Goal: Communication & Community: Ask a question

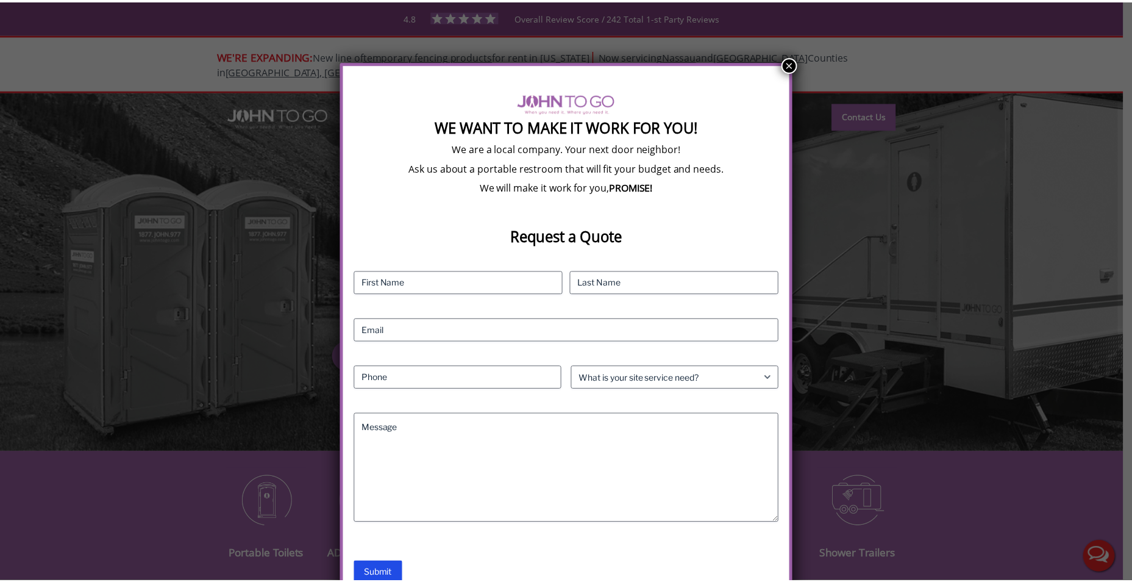
scroll to position [4, 0]
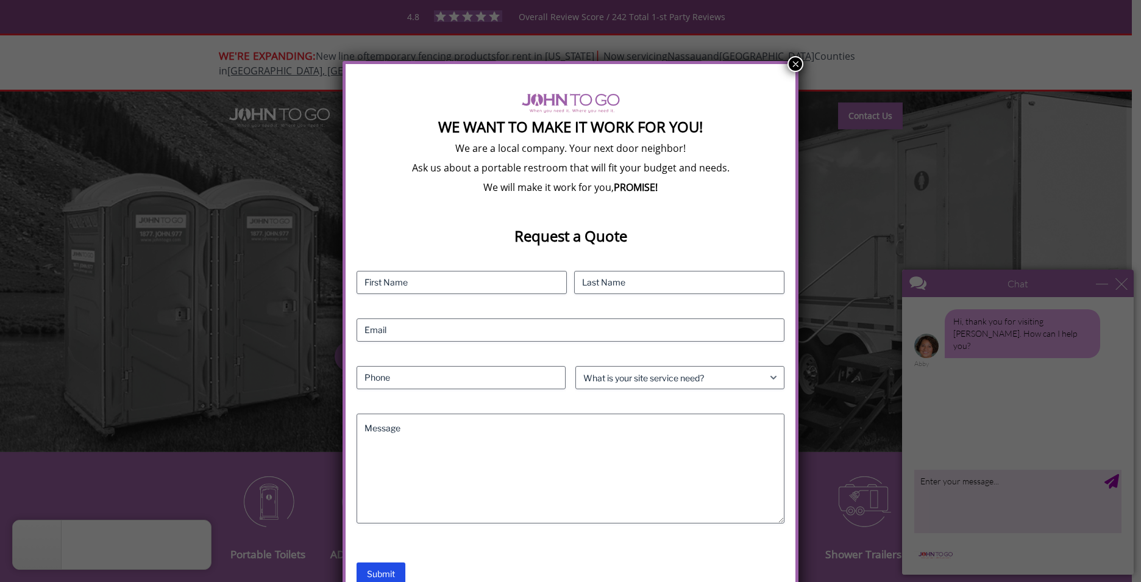
click at [795, 59] on button "×" at bounding box center [796, 64] width 16 height 16
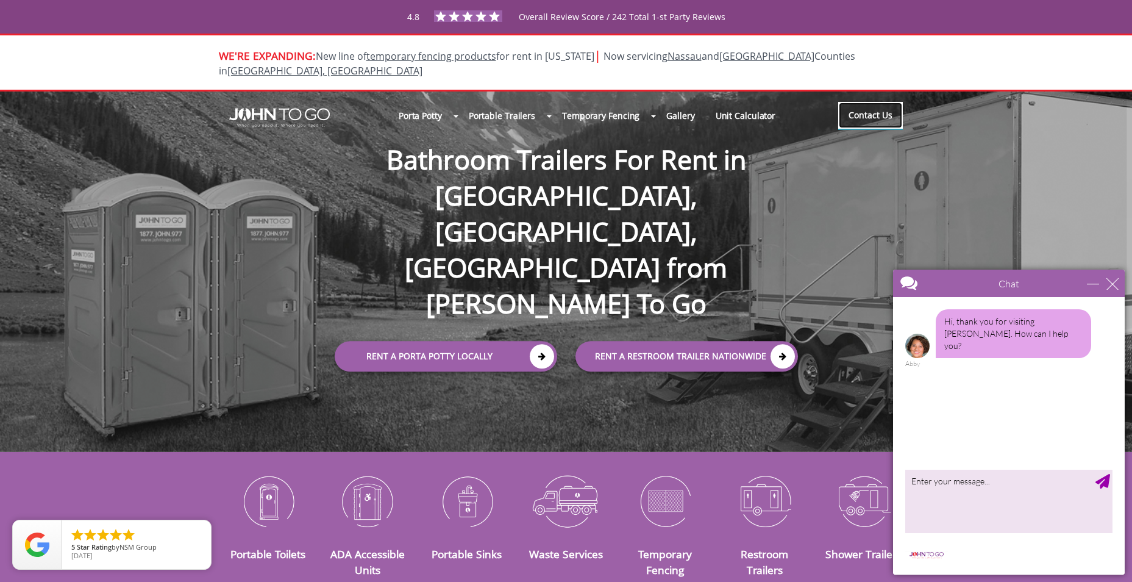
click at [863, 102] on link "Contact Us" at bounding box center [870, 115] width 65 height 27
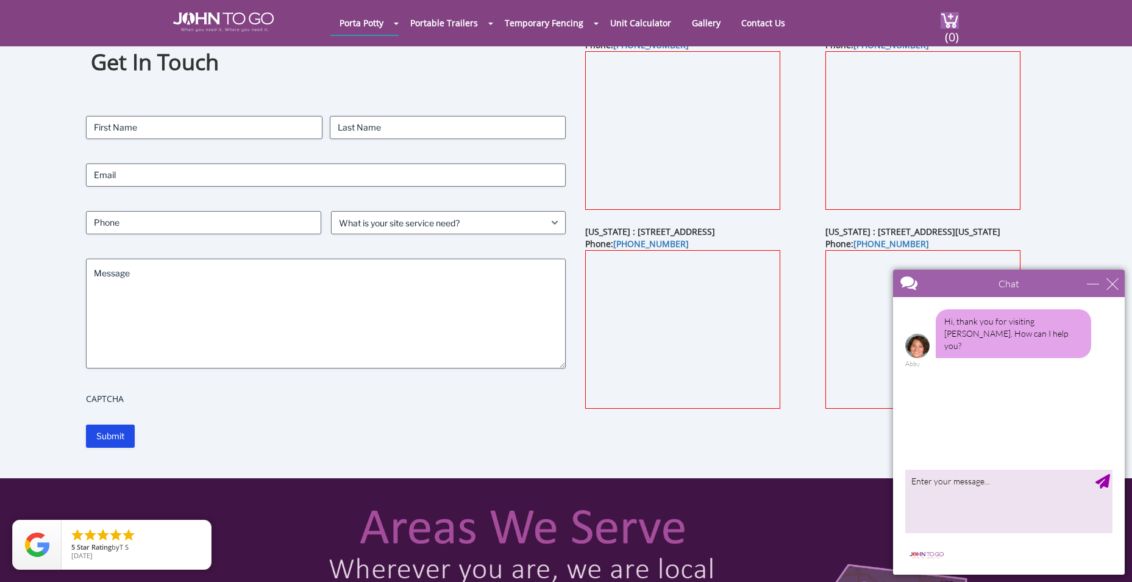
scroll to position [61, 0]
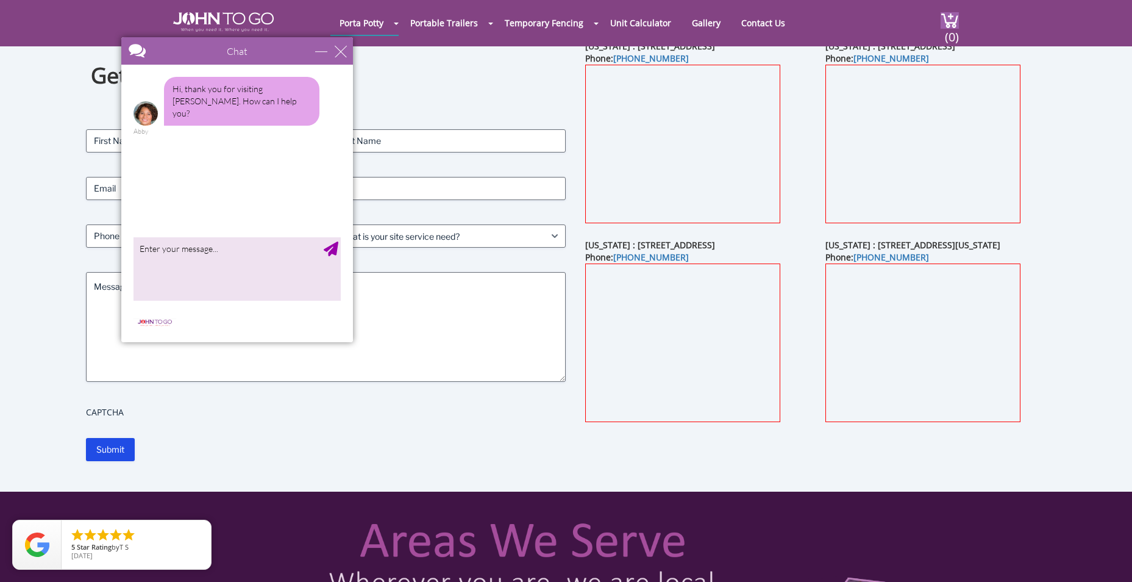
drag, startPoint x: 1028, startPoint y: 285, endPoint x: 256, endPoint y: 53, distance: 805.9
click at [256, 53] on div at bounding box center [215, 51] width 188 height 29
click at [221, 247] on textarea "type your message" at bounding box center [236, 269] width 207 height 64
type textarea "need to schedule servicing on a unit"
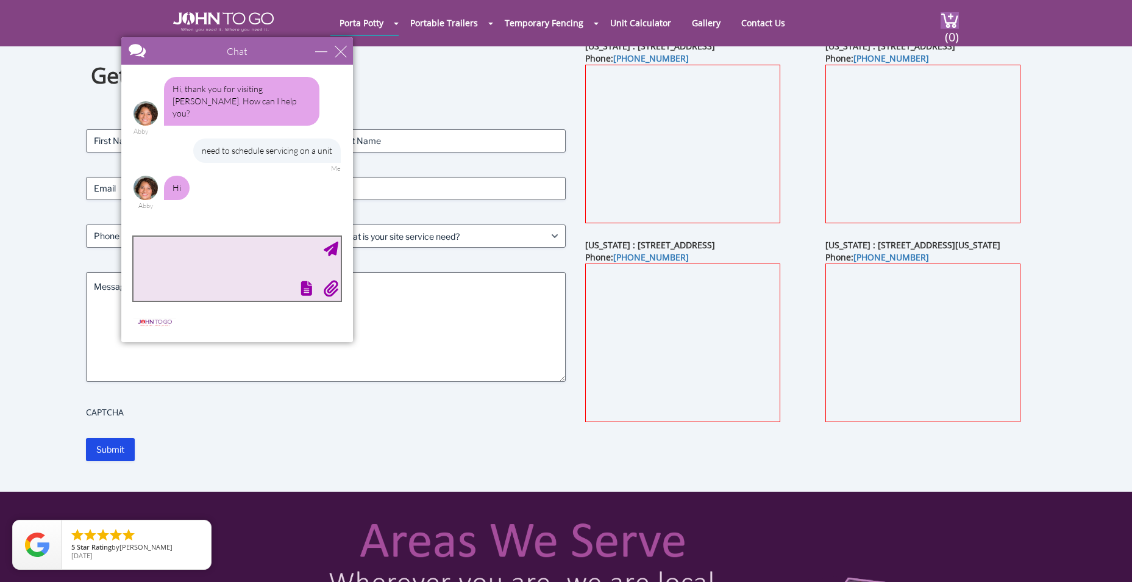
scroll to position [0, 0]
type textarea "good morning"
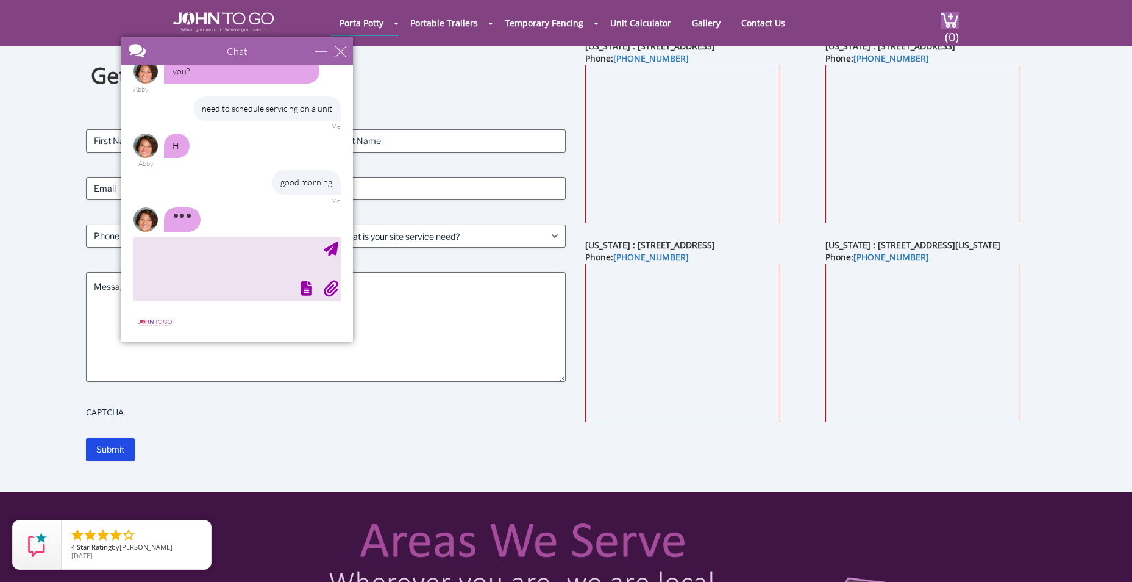
scroll to position [79, 0]
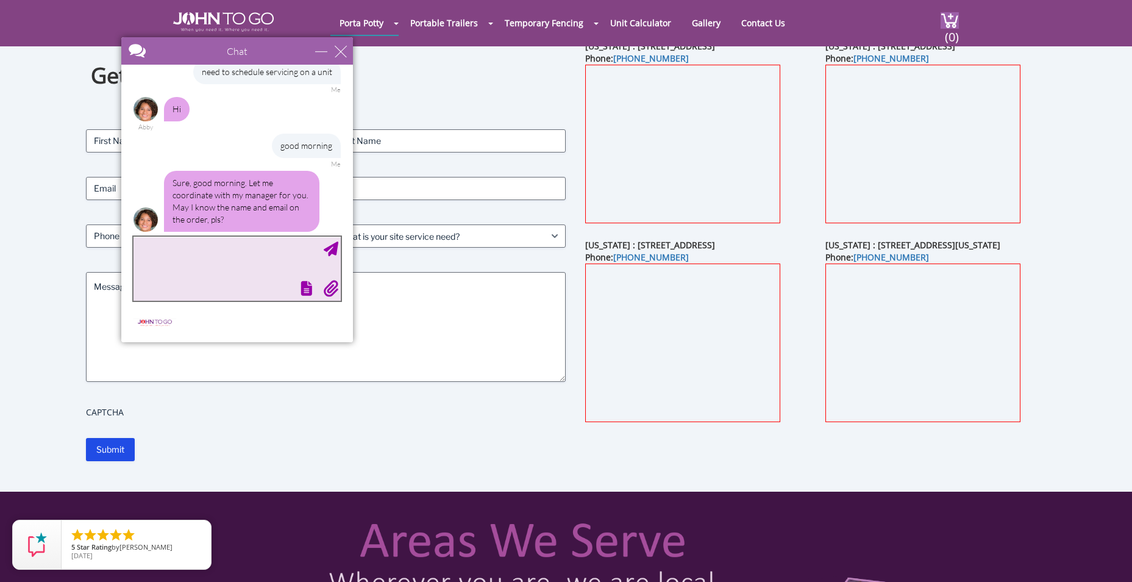
drag, startPoint x: 224, startPoint y: 263, endPoint x: 218, endPoint y: 267, distance: 6.6
click at [221, 265] on textarea "type your message" at bounding box center [236, 269] width 207 height 64
click at [212, 274] on textarea "I am no" at bounding box center [236, 269] width 207 height 64
type textarea "I am not positive. this is a unit that has been here for years and responsibili…"
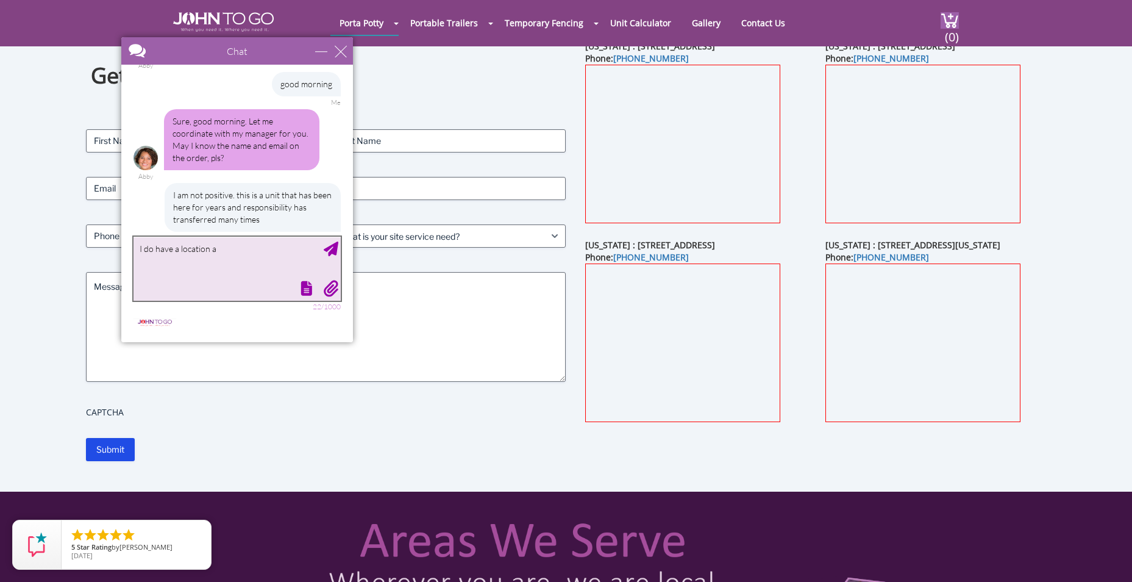
scroll to position [177, 0]
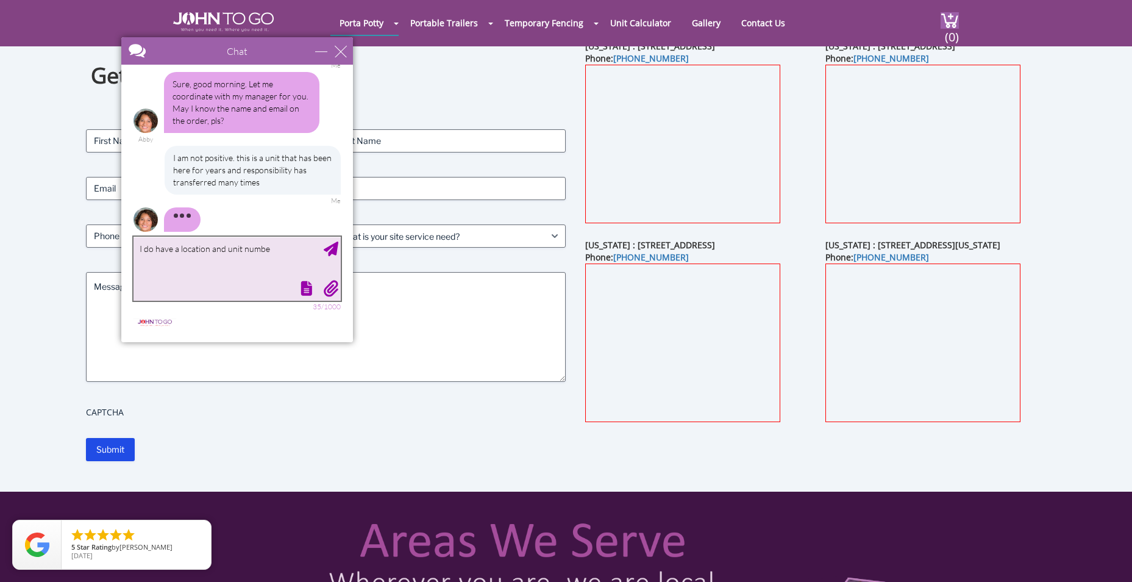
type textarea "I do have a location and unit number"
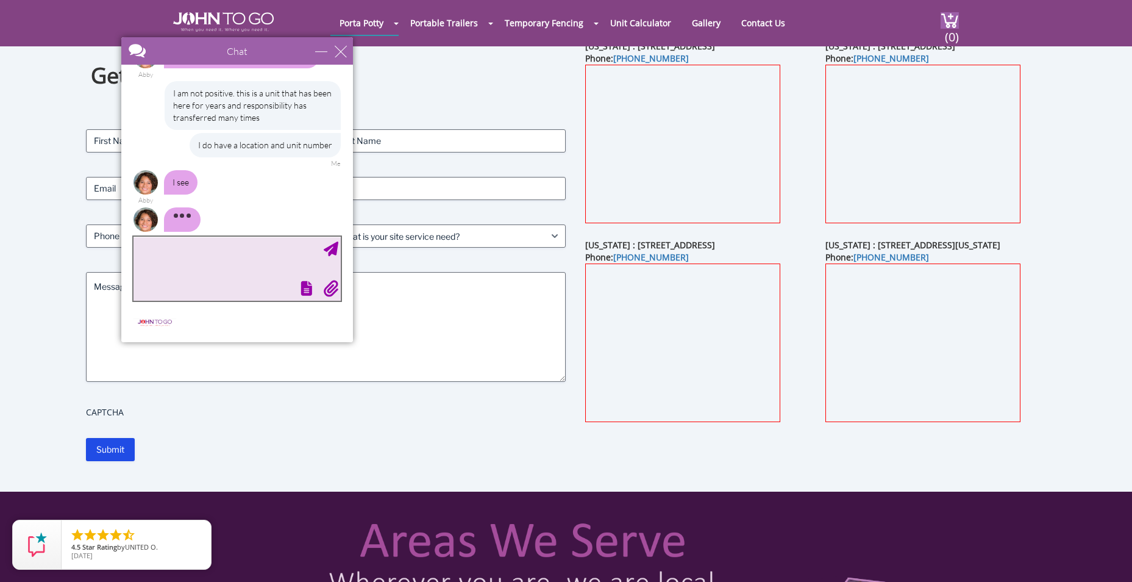
scroll to position [232, 0]
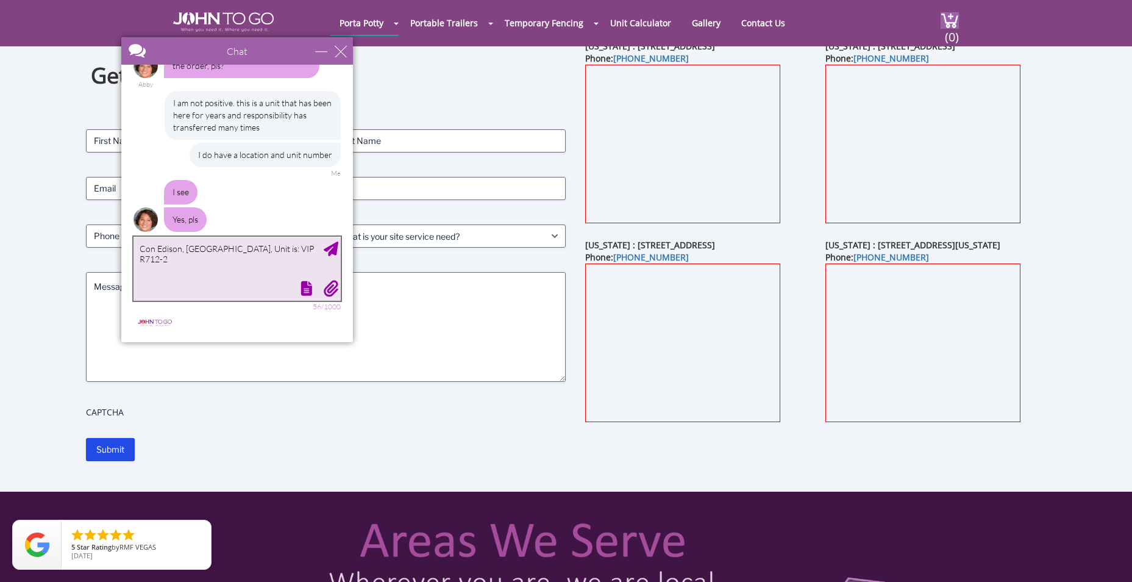
type textarea "Con Edison, [GEOGRAPHIC_DATA], Unit is: VIP R712-22"
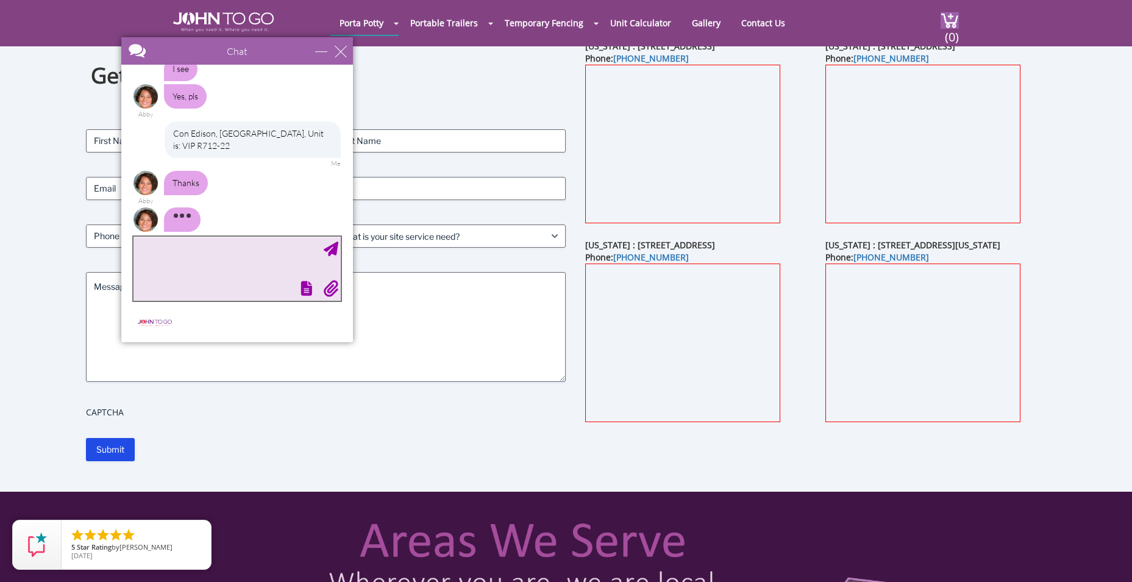
scroll to position [358, 0]
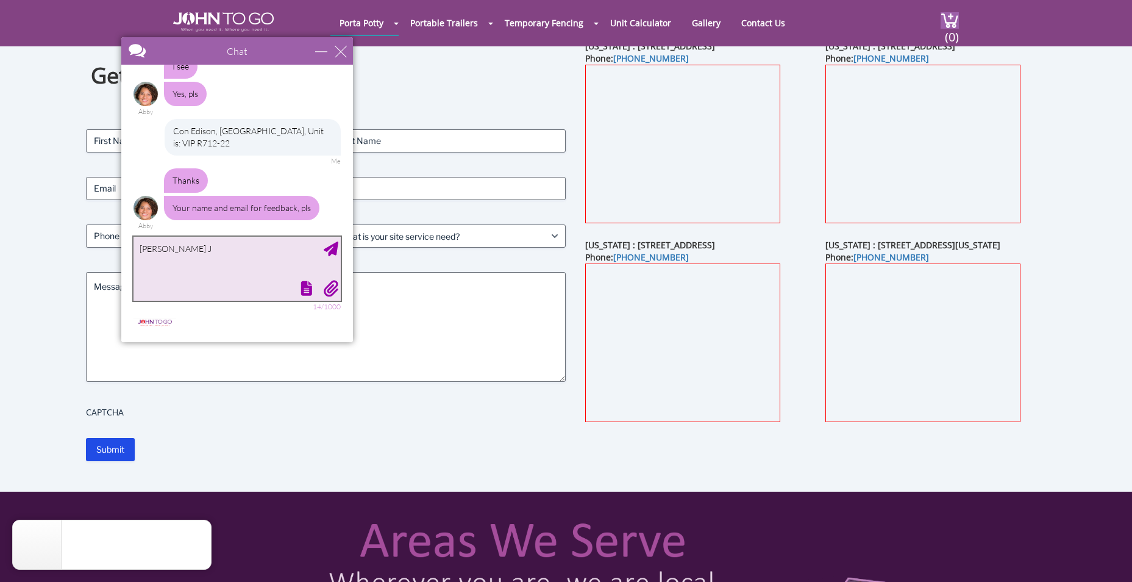
type textarea "[PERSON_NAME]"
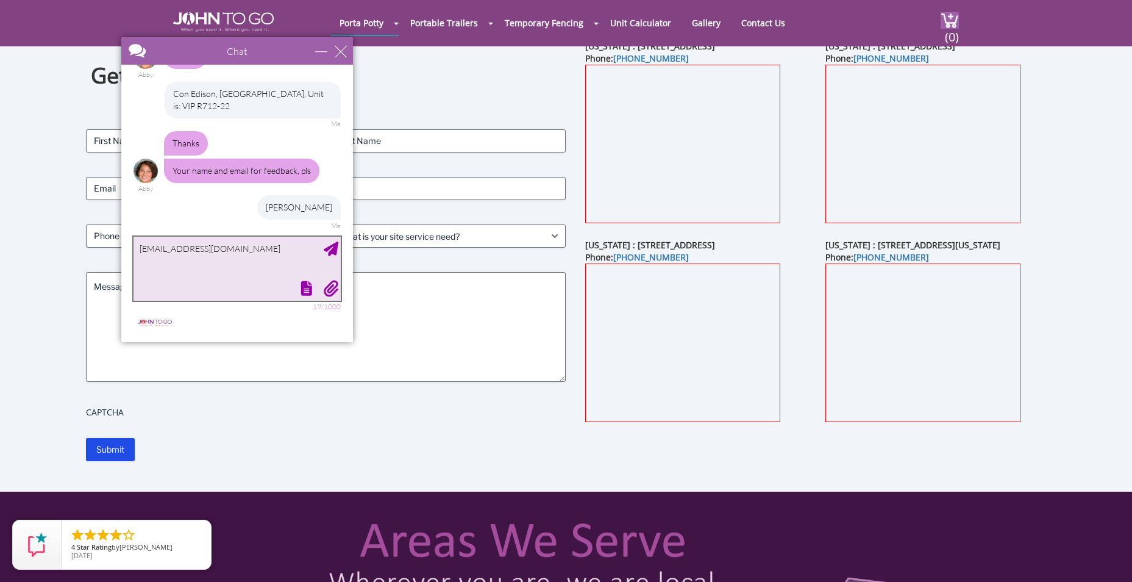
type textarea "[EMAIL_ADDRESS][DOMAIN_NAME]"
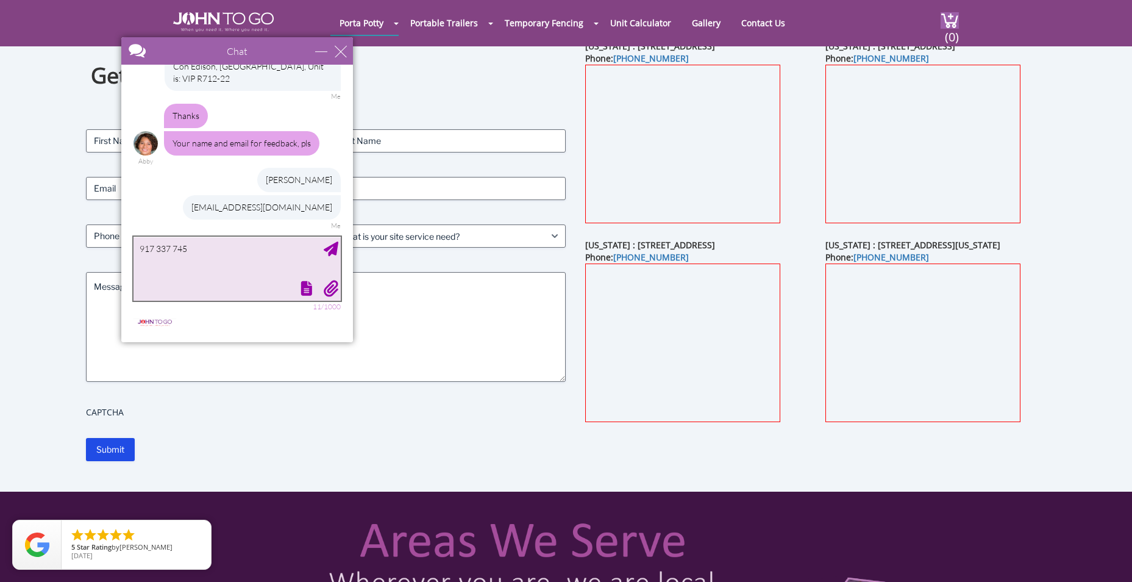
type textarea "[PHONE_NUMBER]"
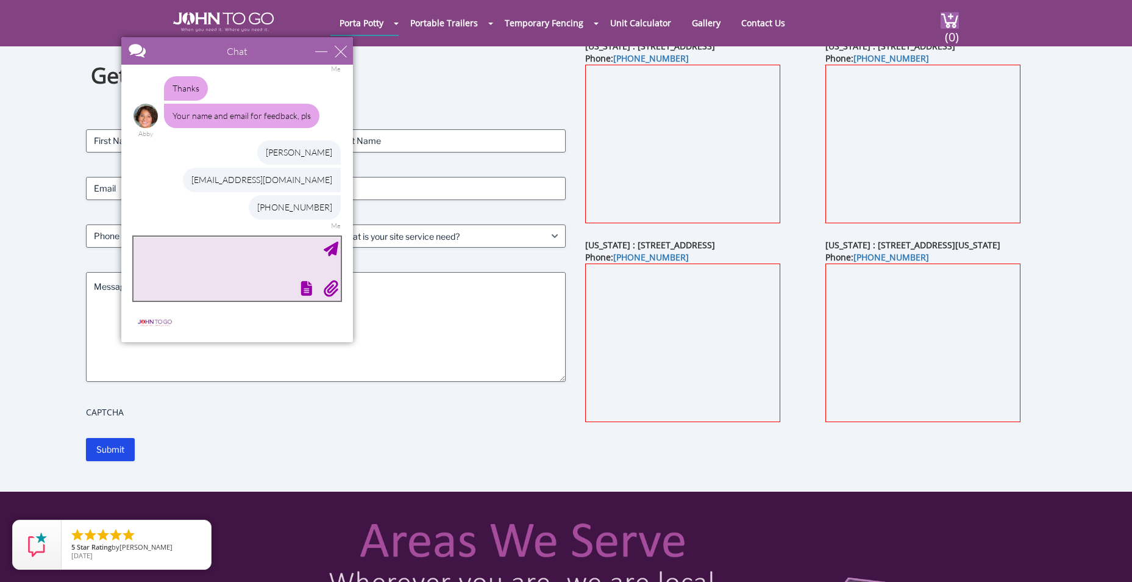
scroll to position [487, 0]
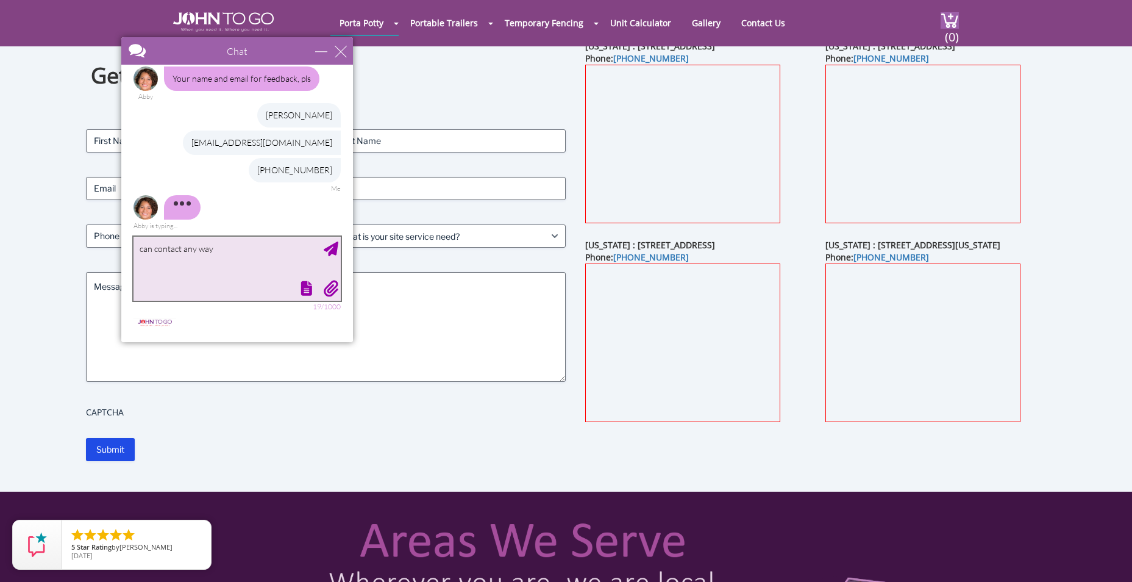
type textarea "can contact any way"
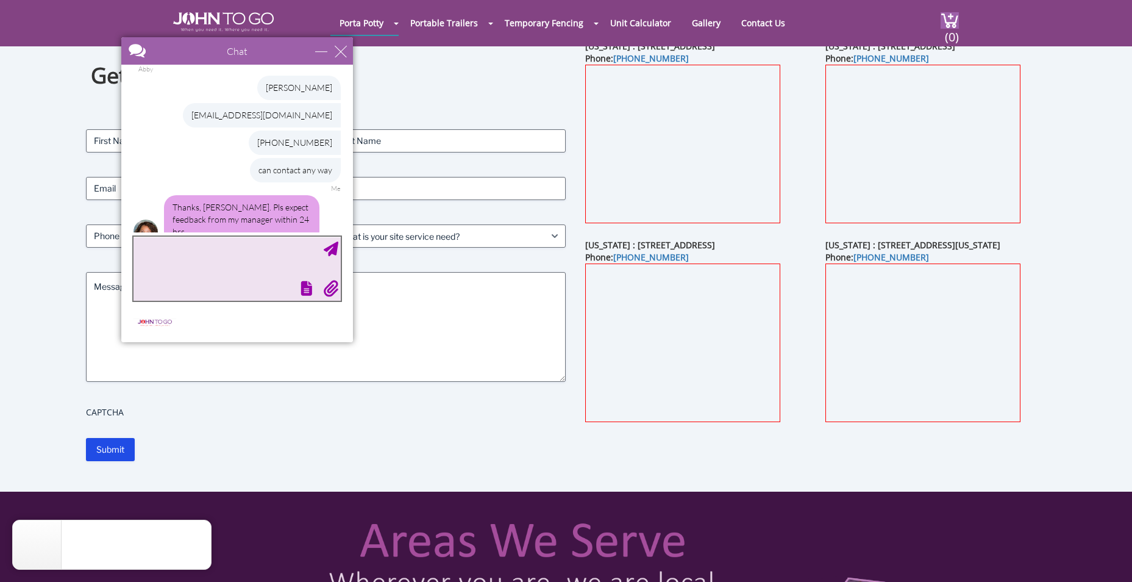
scroll to position [527, 0]
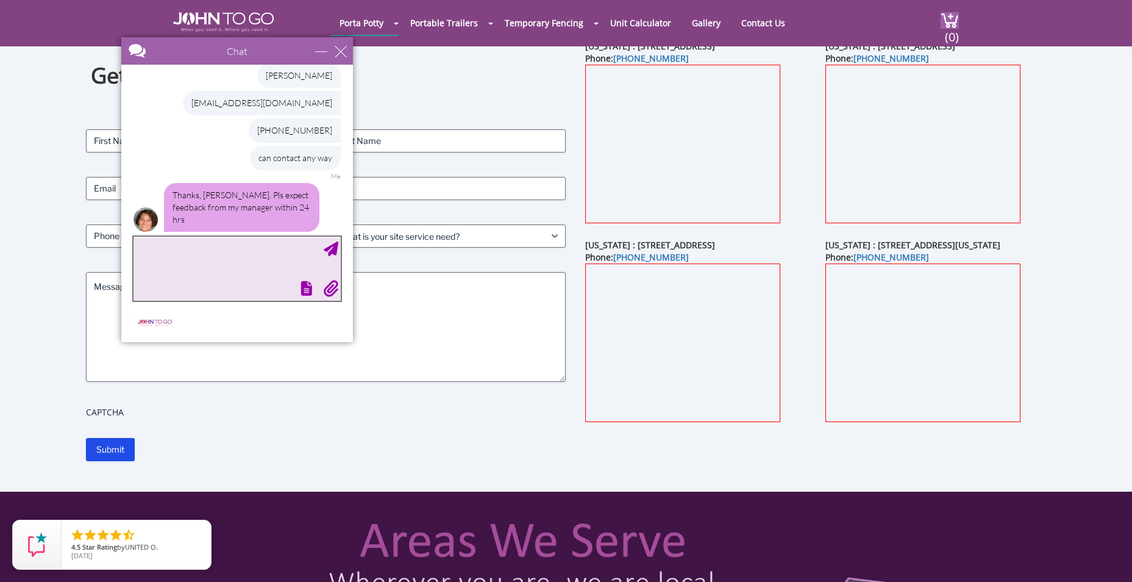
click at [186, 277] on textarea "type your message" at bounding box center [236, 269] width 207 height 64
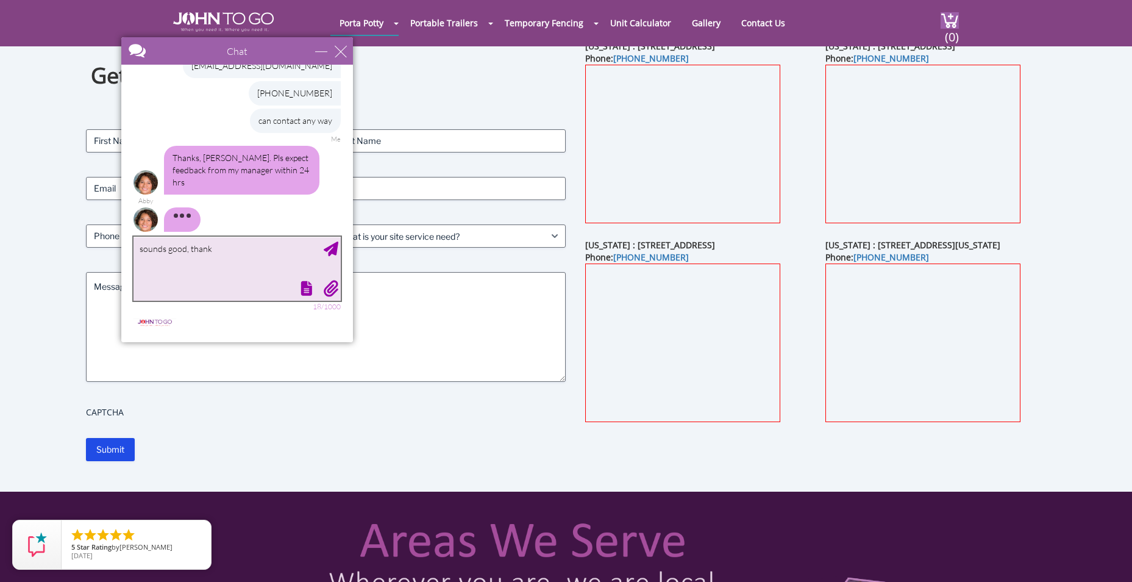
scroll to position [566, 0]
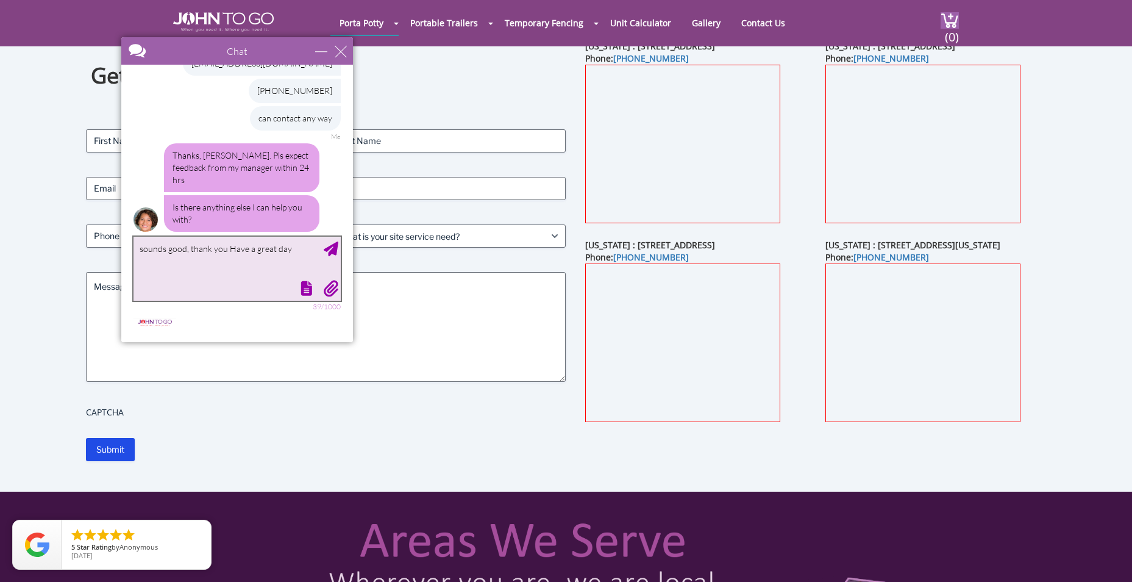
type textarea "sounds good, thank you Have a great day"
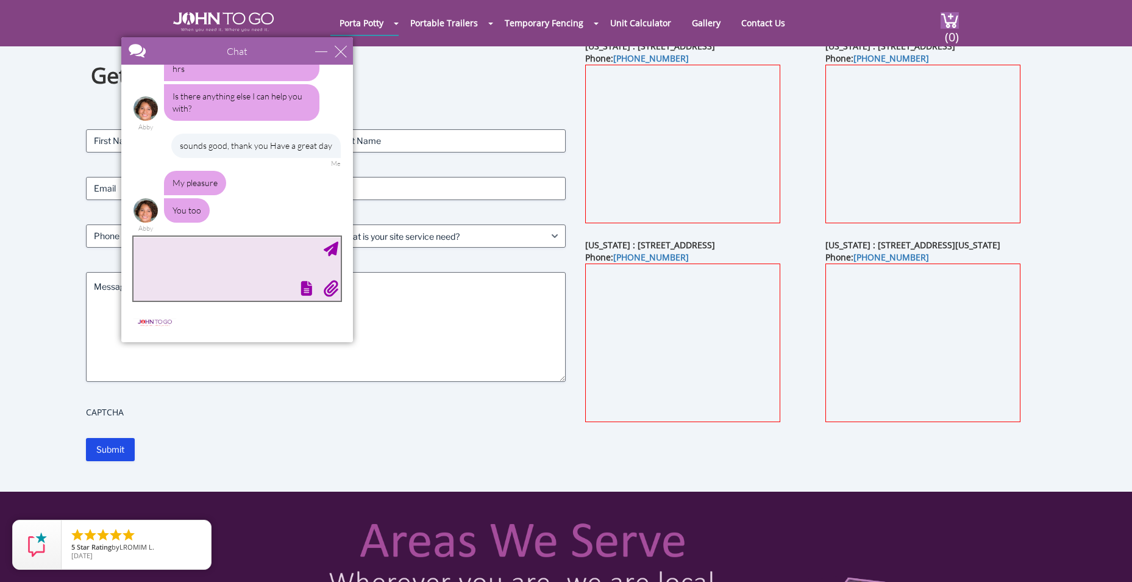
scroll to position [668, 0]
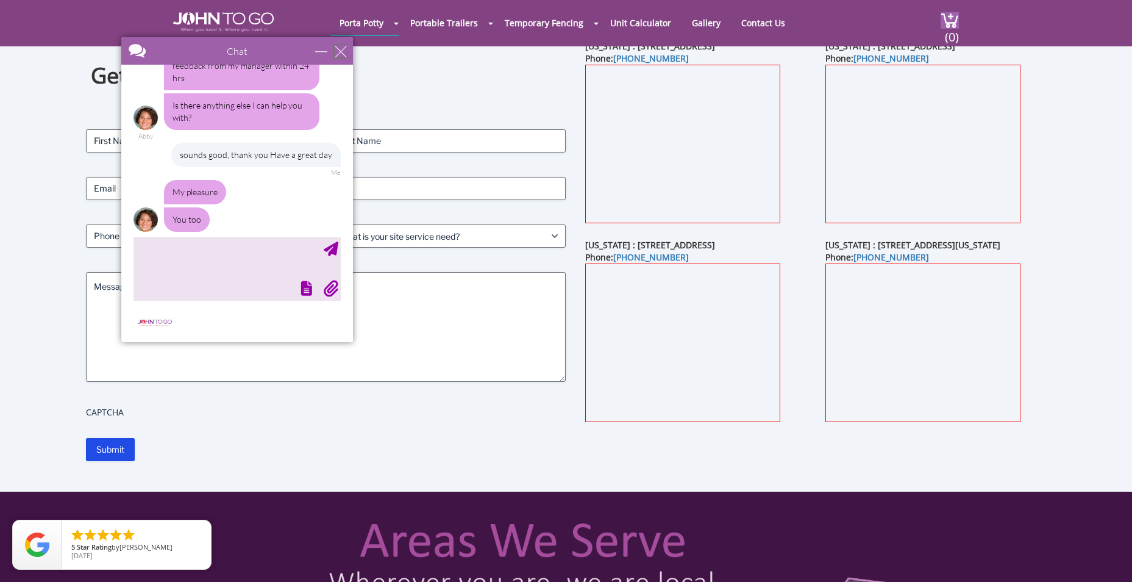
click at [339, 53] on div "close" at bounding box center [341, 51] width 12 height 12
type input "Continue Chat"
type input "End Chat"
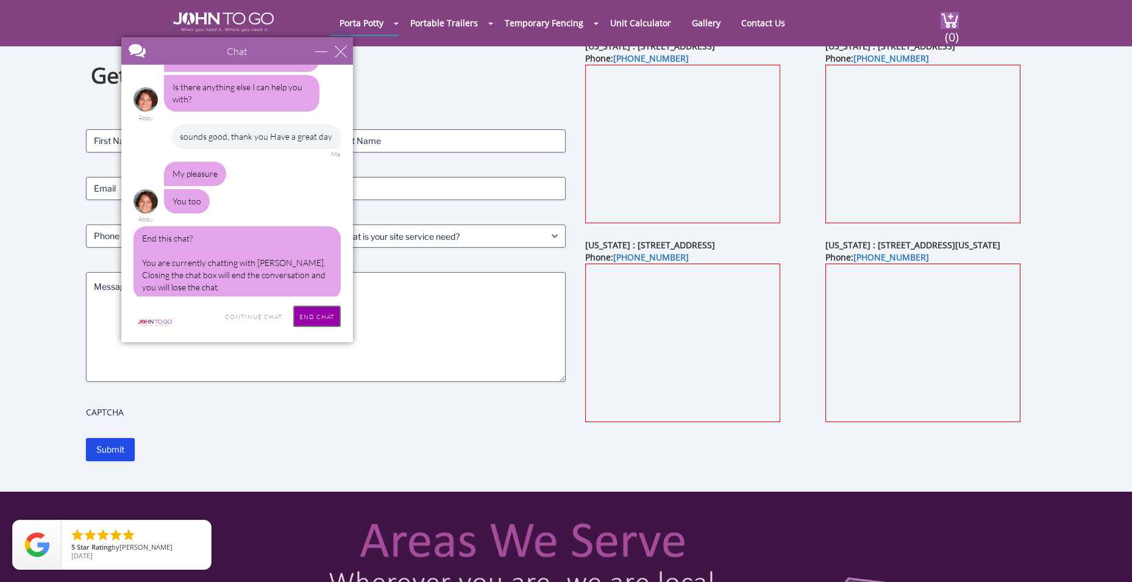
click at [324, 316] on input "End Chat" at bounding box center [317, 315] width 48 height 21
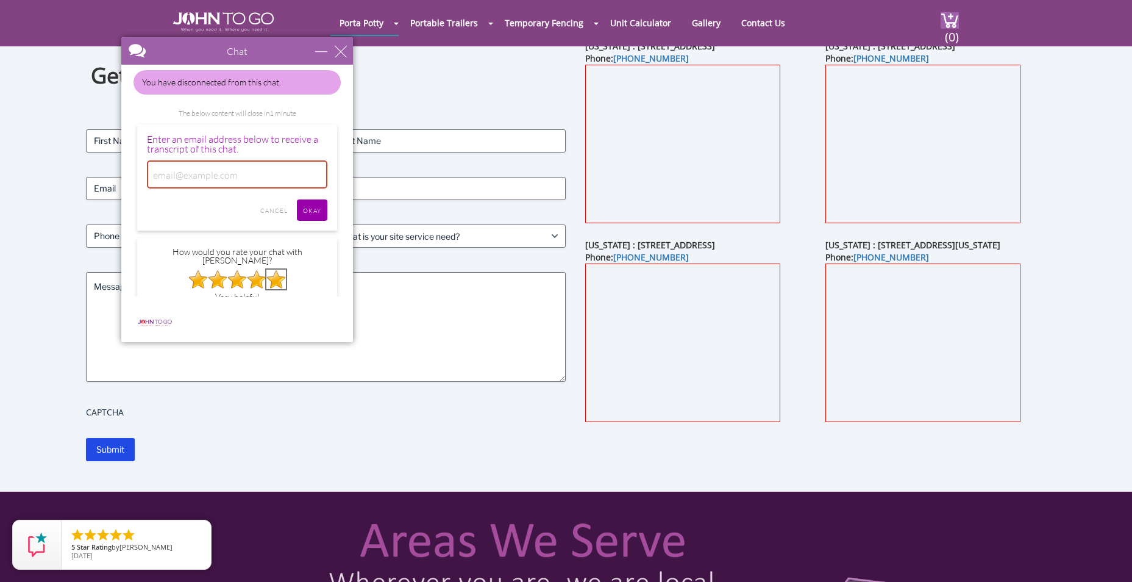
click at [277, 269] on img at bounding box center [276, 279] width 20 height 20
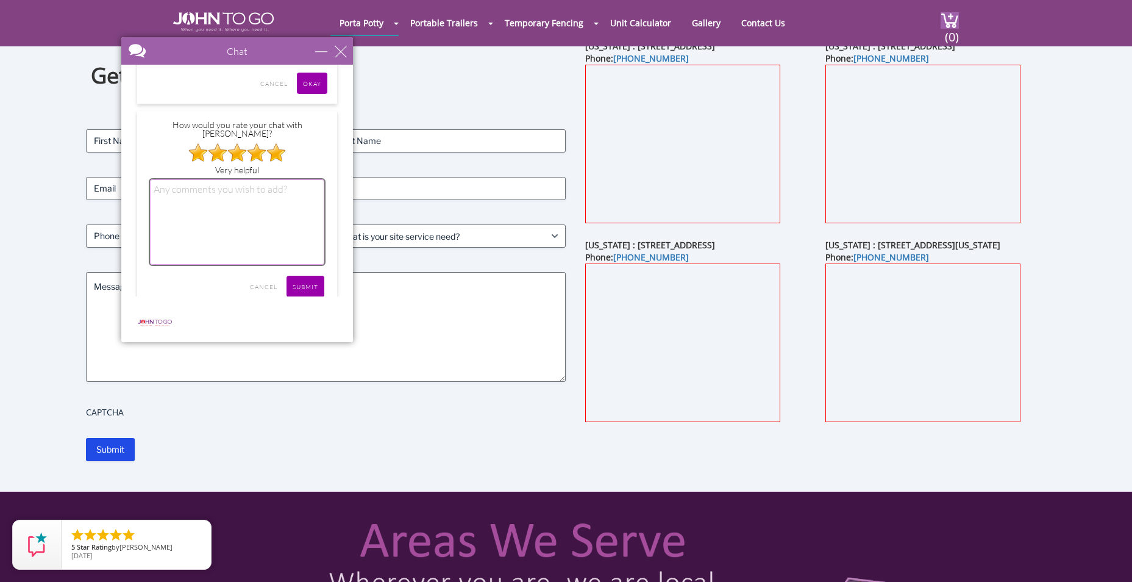
click at [240, 190] on textarea at bounding box center [237, 221] width 174 height 85
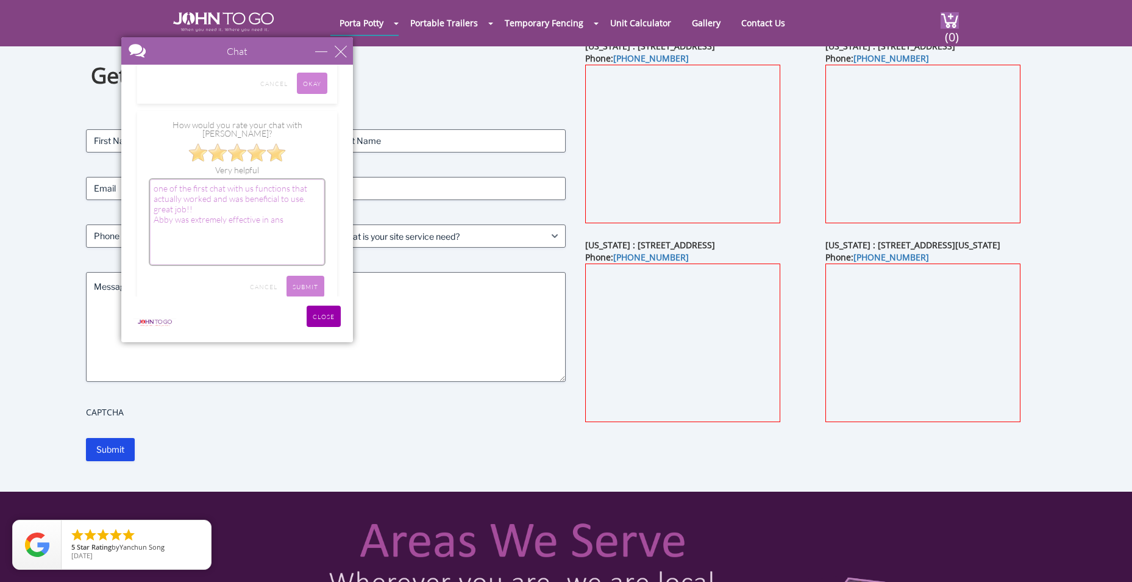
type textarea "one of the first chat with us functions that actually worked and was beneficial…"
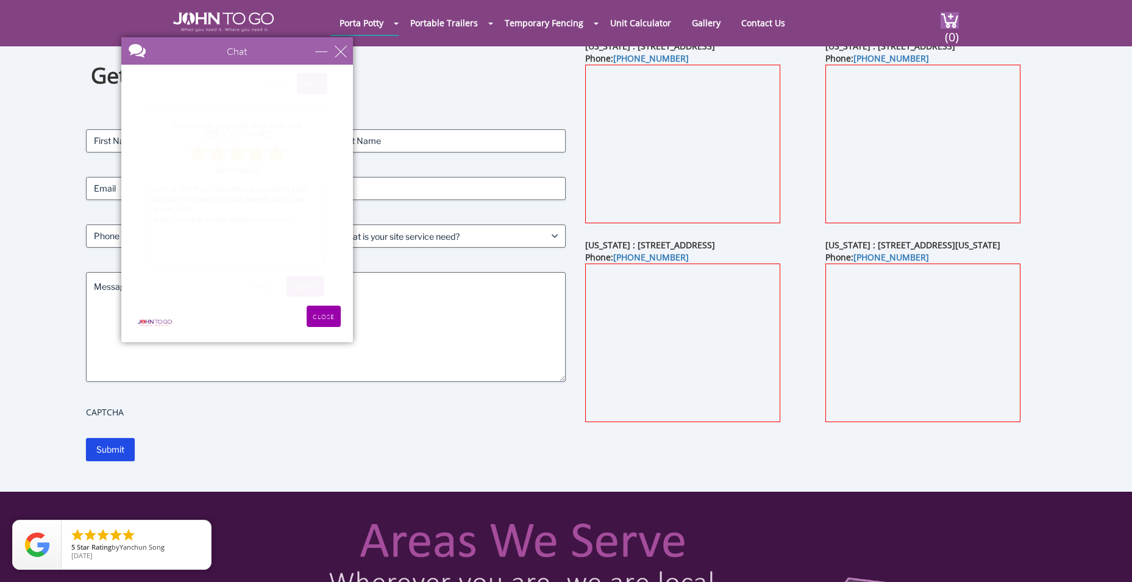
scroll to position [720, 0]
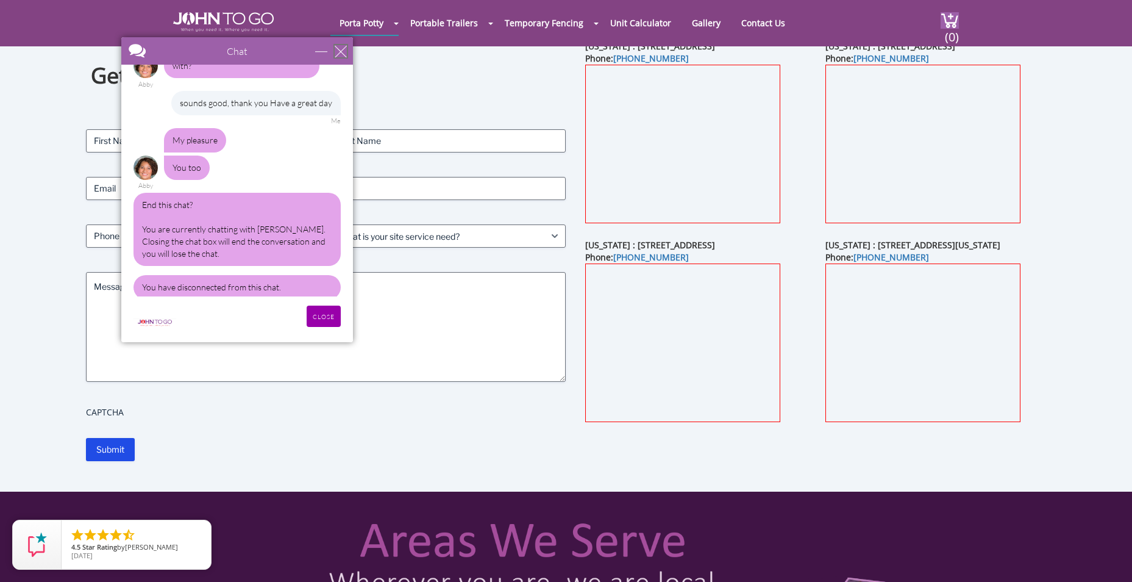
click at [339, 49] on div "close" at bounding box center [341, 51] width 12 height 12
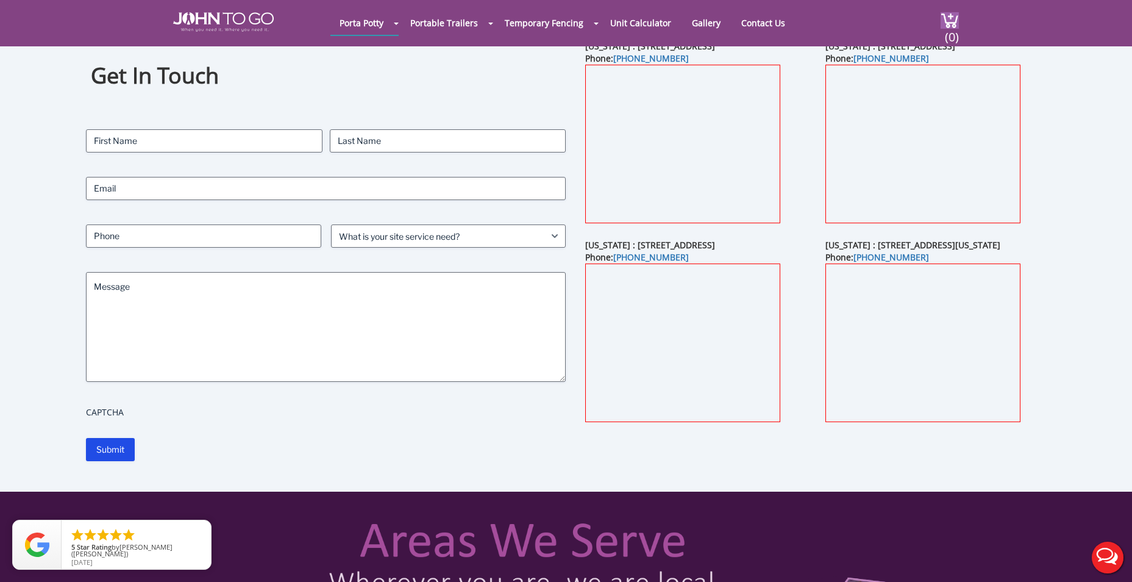
scroll to position [0, 0]
